Goal: Find specific page/section

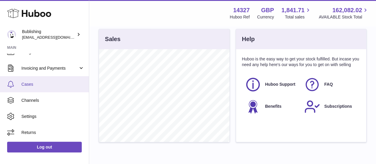
scroll to position [60, 0]
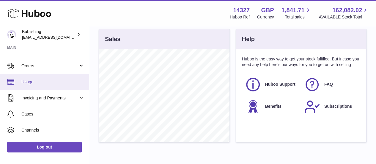
click at [36, 83] on span "Usage" at bounding box center [52, 82] width 63 height 6
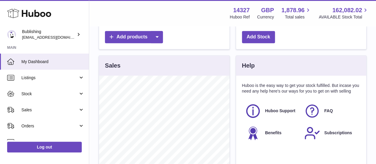
scroll to position [178, 0]
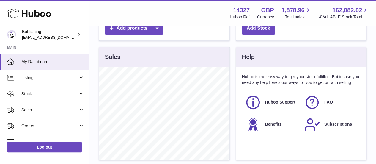
scroll to position [178, 0]
